Goal: Contribute content: Add original content to the website for others to see

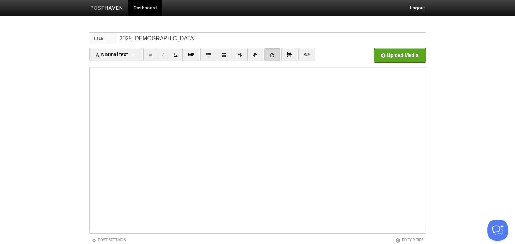
scroll to position [48, 0]
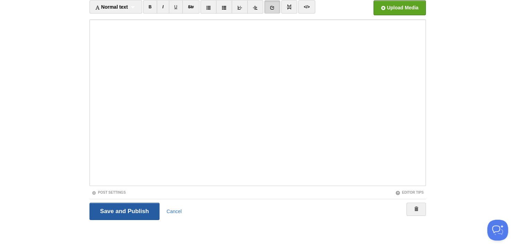
click at [127, 210] on input "Save and Publish" at bounding box center [125, 211] width 70 height 17
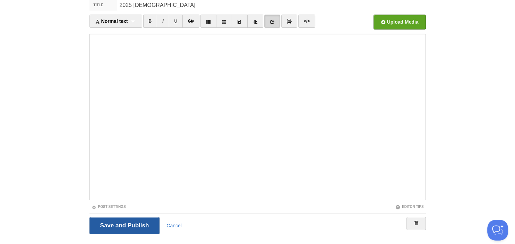
scroll to position [26, 0]
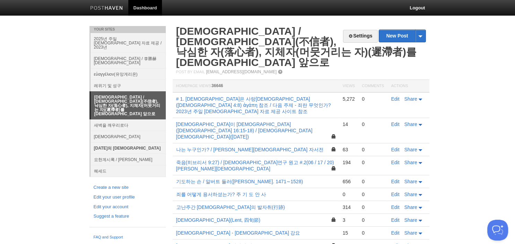
click at [119, 142] on link "[DATE]의 [DEMOGRAPHIC_DATA]" at bounding box center [128, 147] width 75 height 11
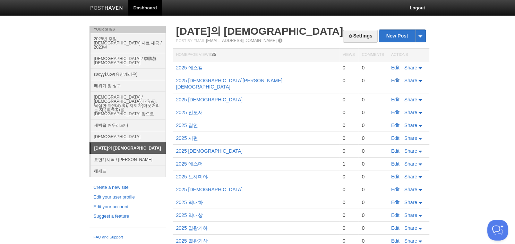
click at [395, 80] on link "Edit" at bounding box center [395, 81] width 8 height 6
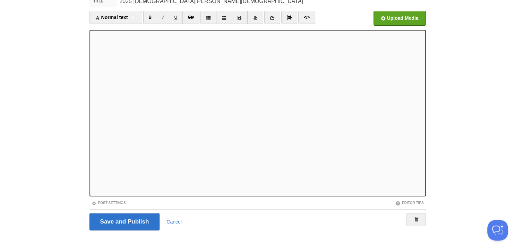
scroll to position [48, 0]
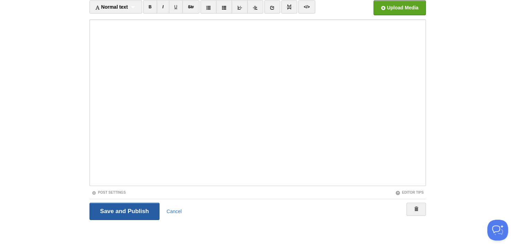
click at [124, 209] on input "Save and Publish" at bounding box center [125, 211] width 70 height 17
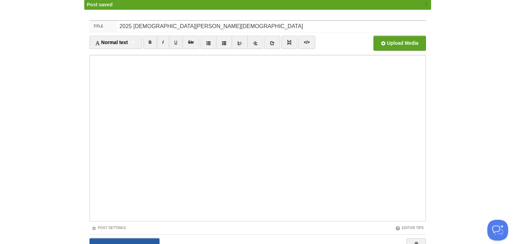
scroll to position [26, 0]
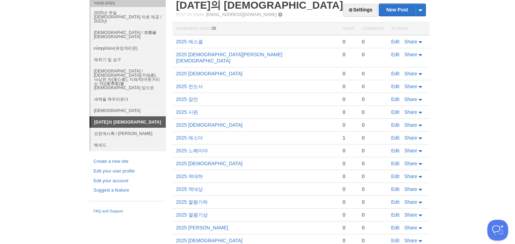
click at [467, 11] on body "Dashboard Logout Post saved × Your Sites 2025년 주일 설교 자료 제공 / 2023년 Patris Churc…" at bounding box center [257, 149] width 515 height 350
